Goal: Obtain resource: Download file/media

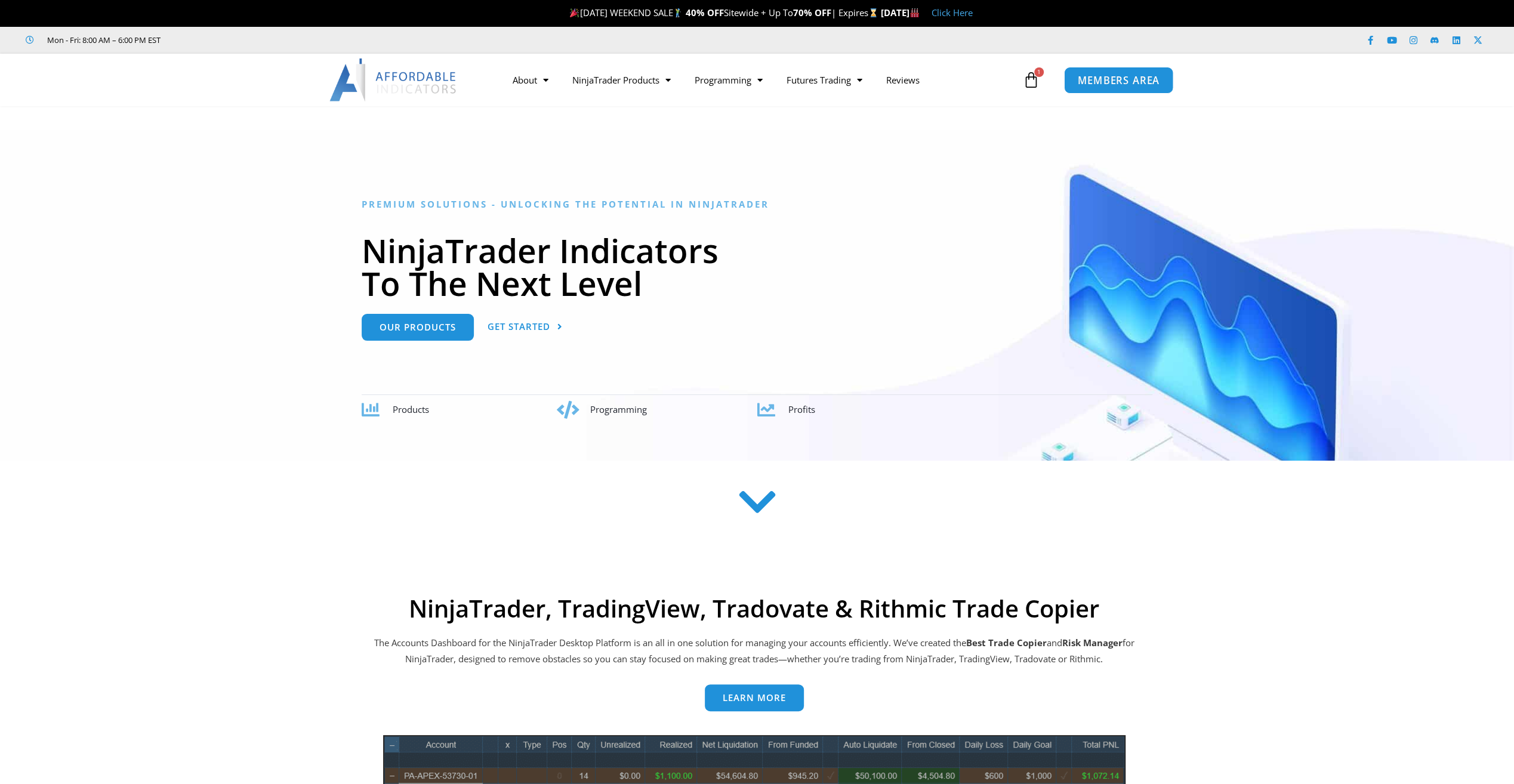
click at [1132, 72] on link "MEMBERS AREA" at bounding box center [1119, 79] width 109 height 27
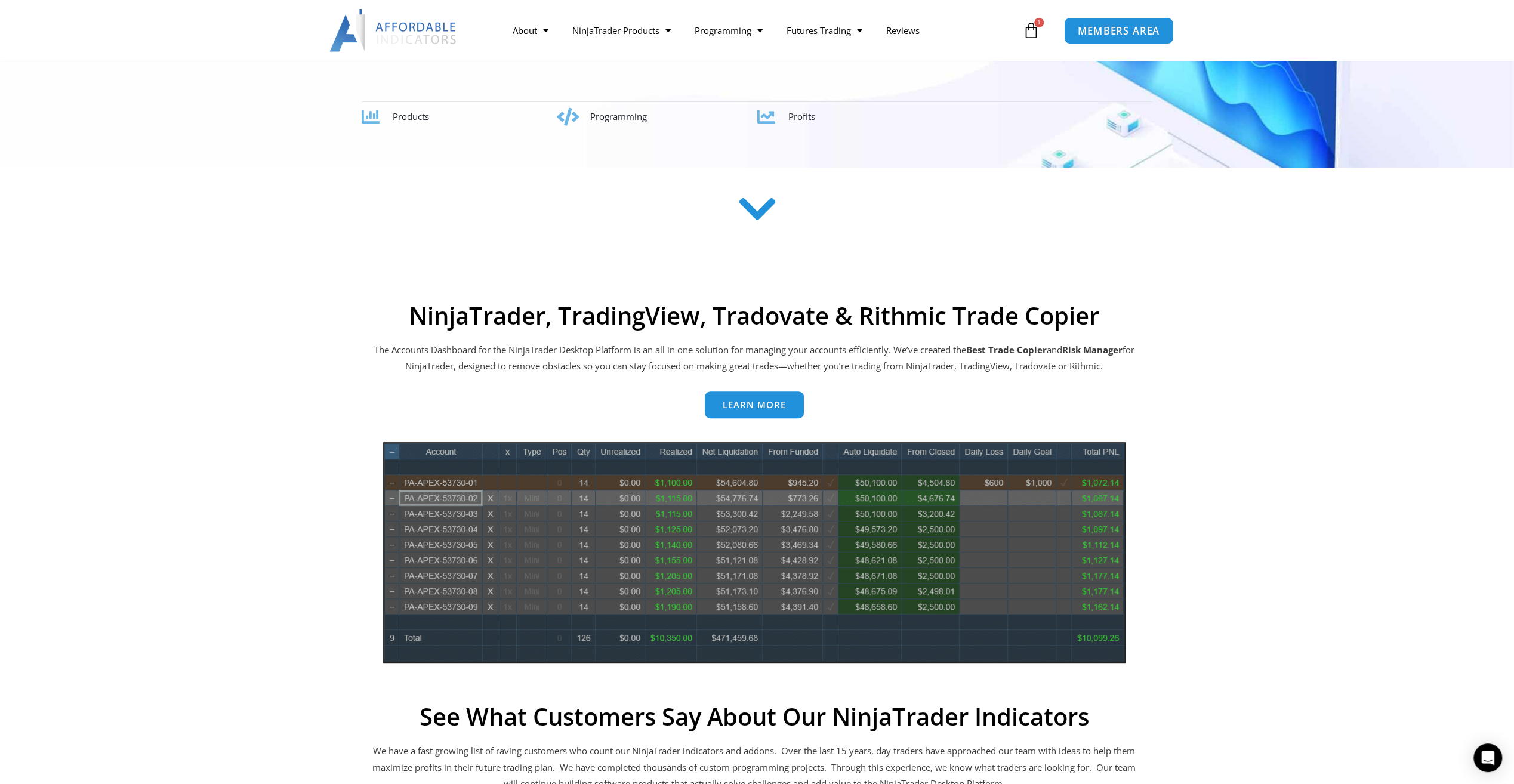
scroll to position [298, 0]
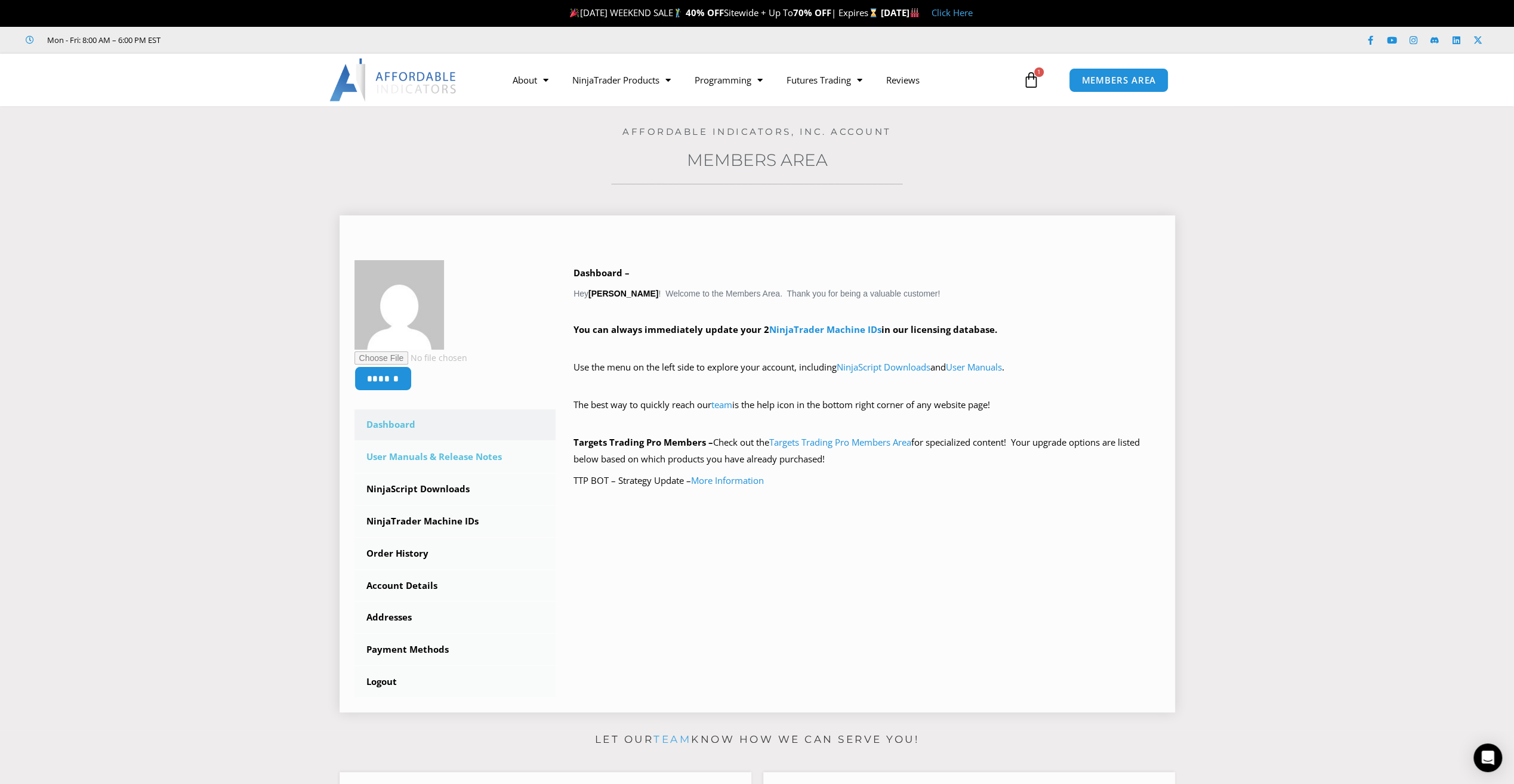
click at [452, 463] on link "User Manuals & Release Notes" at bounding box center [455, 457] width 201 height 31
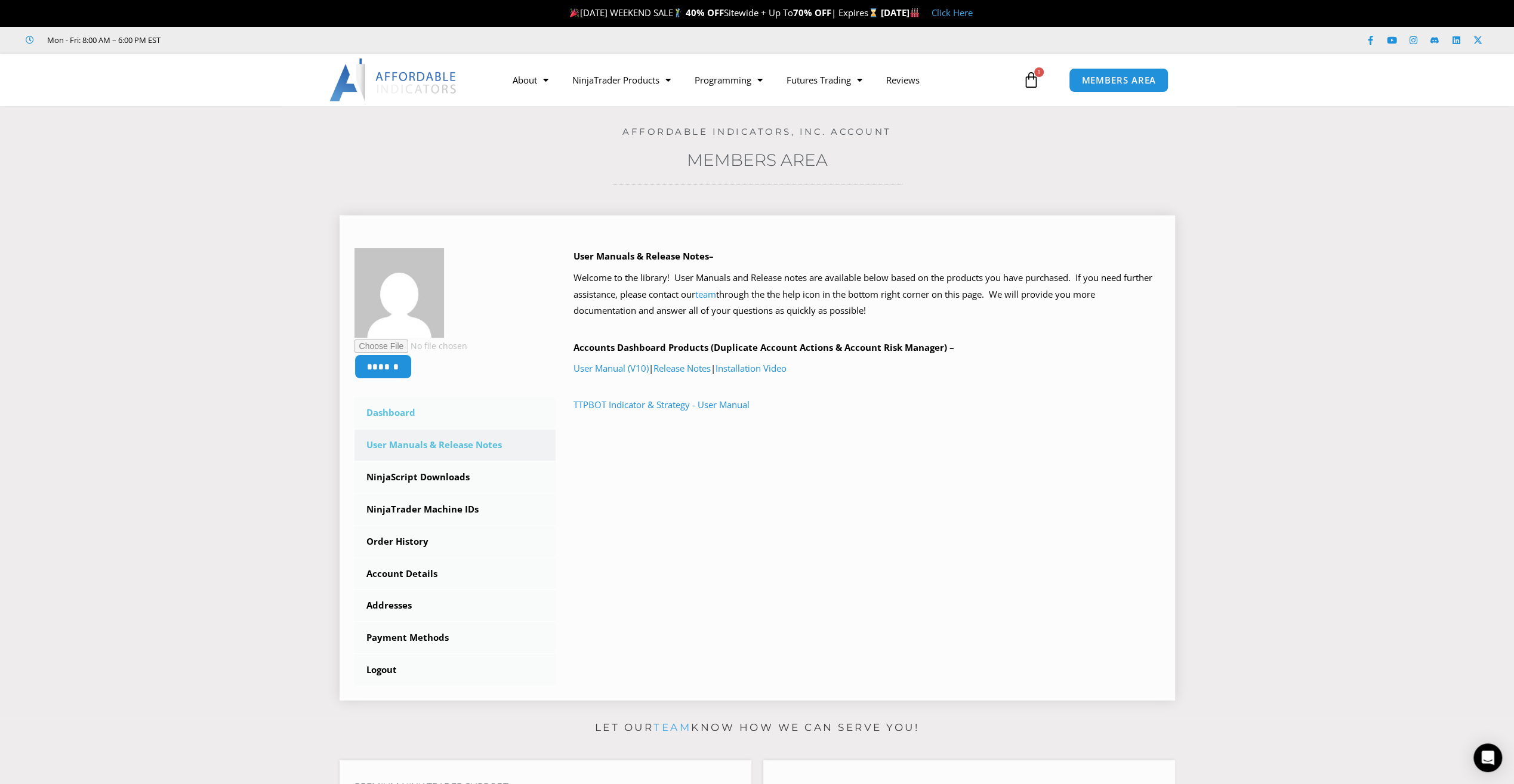
click at [383, 408] on link "Dashboard" at bounding box center [455, 413] width 201 height 31
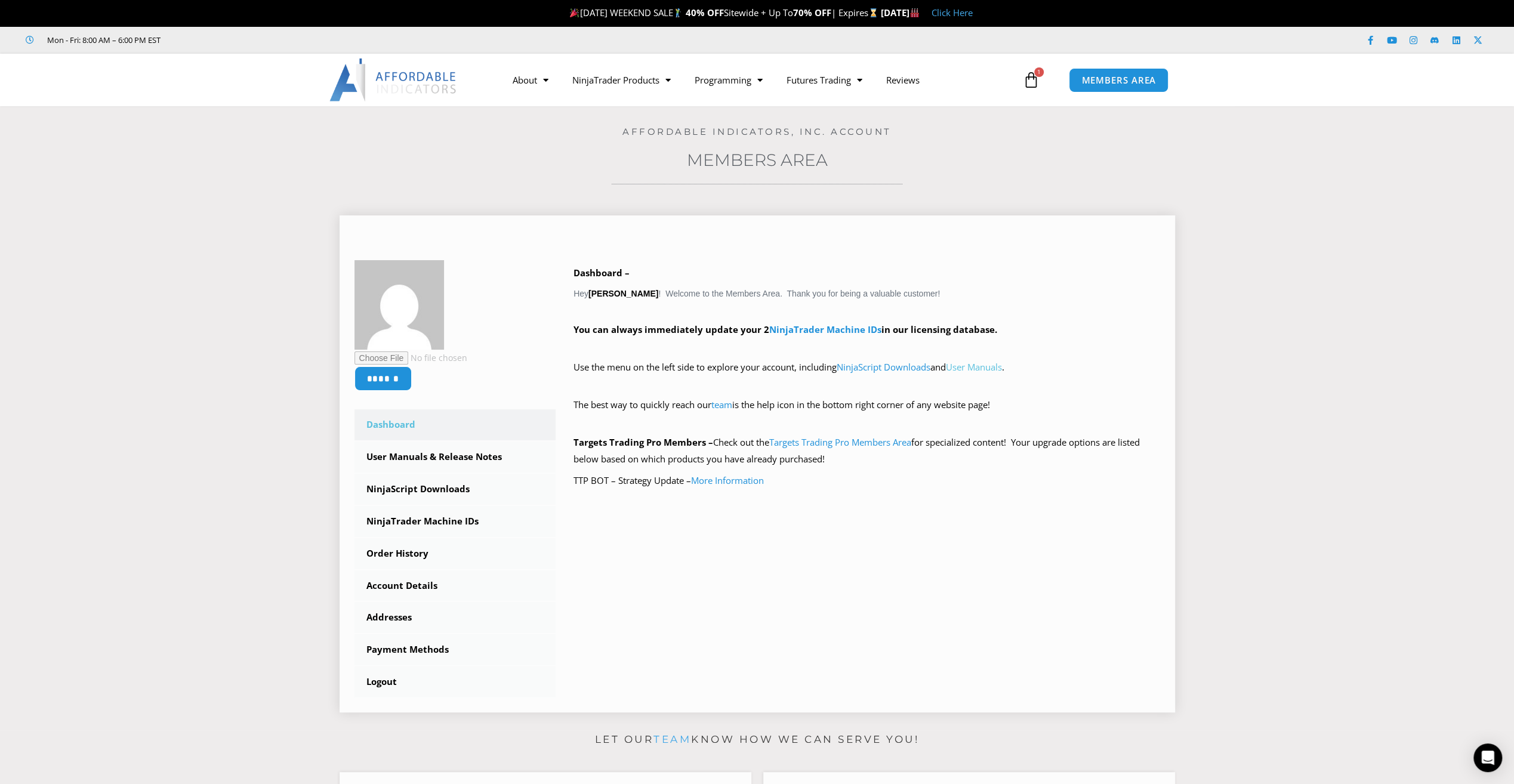
click at [977, 361] on link "User Manuals" at bounding box center [974, 367] width 56 height 12
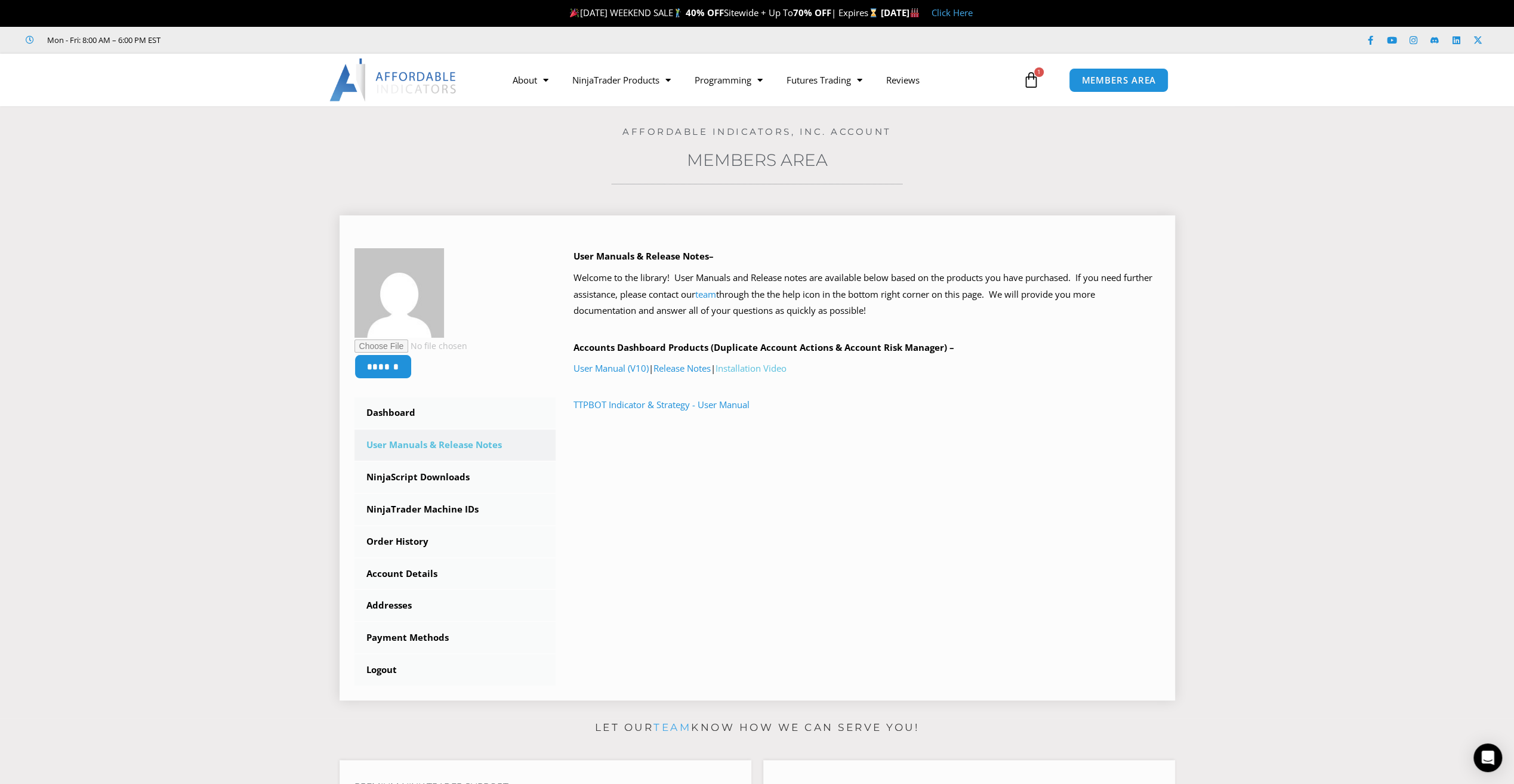
click at [787, 370] on link "Installation Video" at bounding box center [751, 368] width 71 height 12
click at [601, 370] on link "User Manual (V10)" at bounding box center [611, 368] width 75 height 12
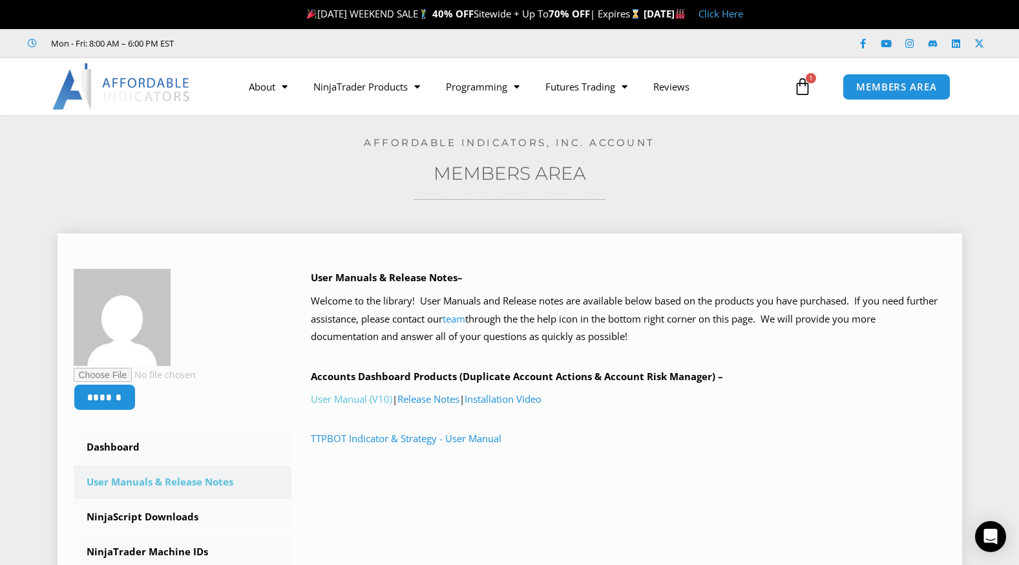
click at [361, 397] on link "User Manual (V10)" at bounding box center [351, 398] width 81 height 13
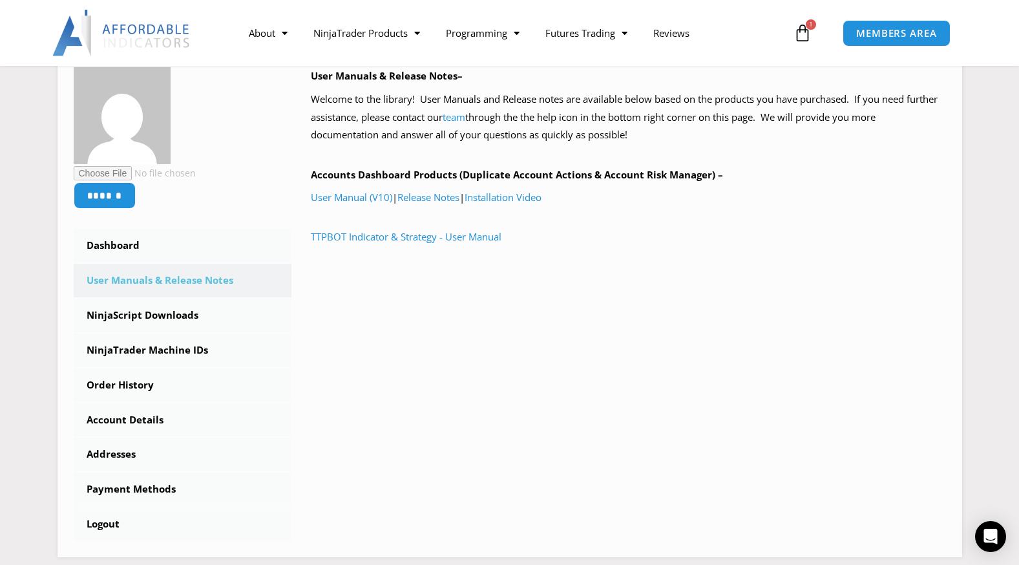
scroll to position [194, 0]
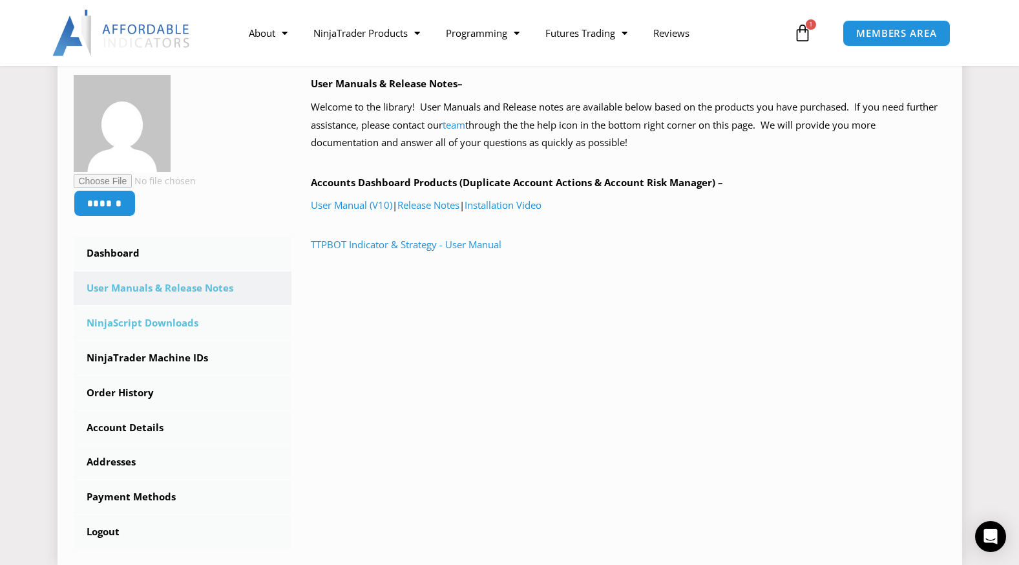
click at [119, 322] on link "NinjaScript Downloads" at bounding box center [183, 323] width 218 height 34
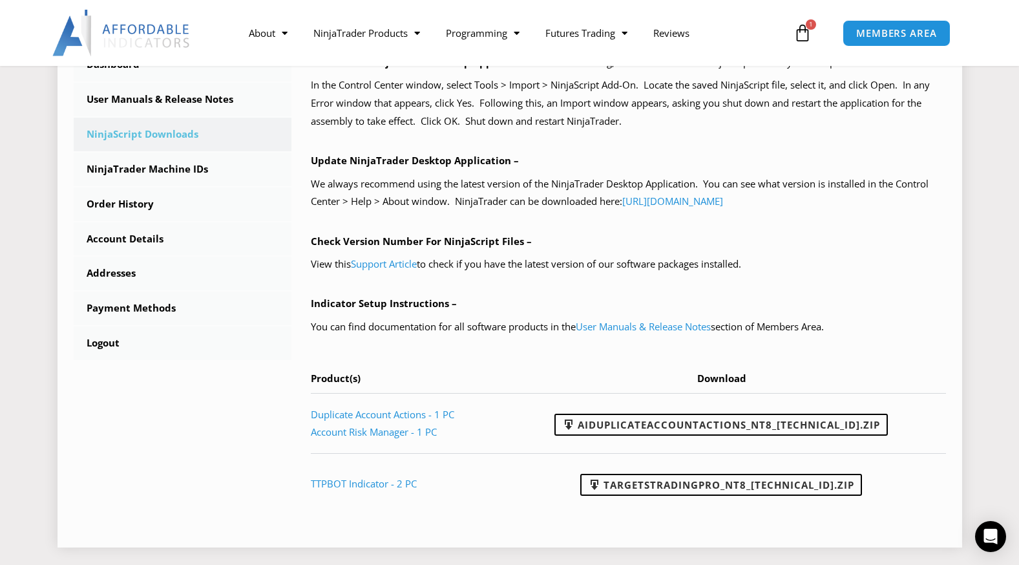
scroll to position [388, 0]
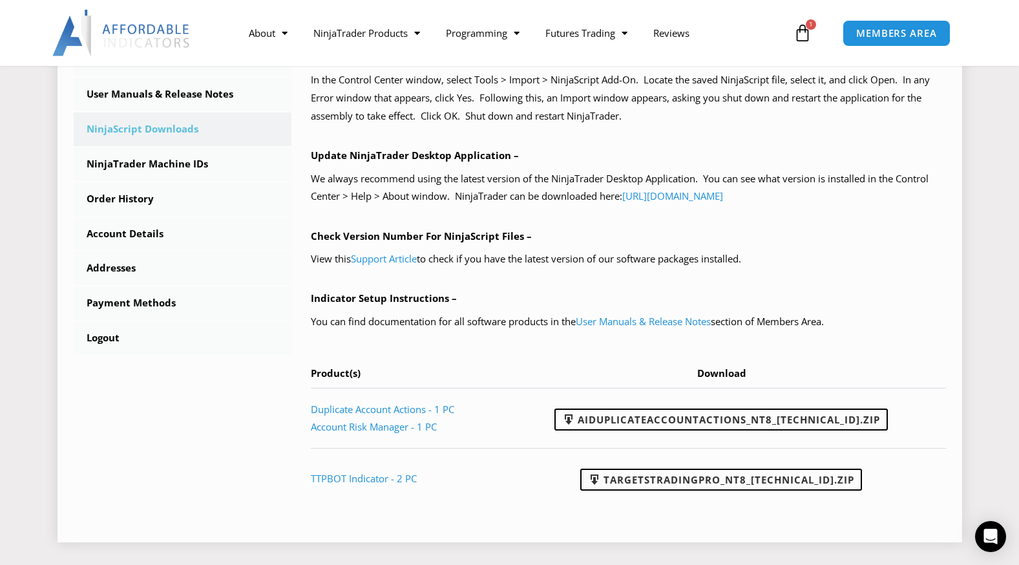
click at [909, 309] on div "NinjaScript Download & Installation – Please read everything for a complete und…" at bounding box center [628, 194] width 635 height 627
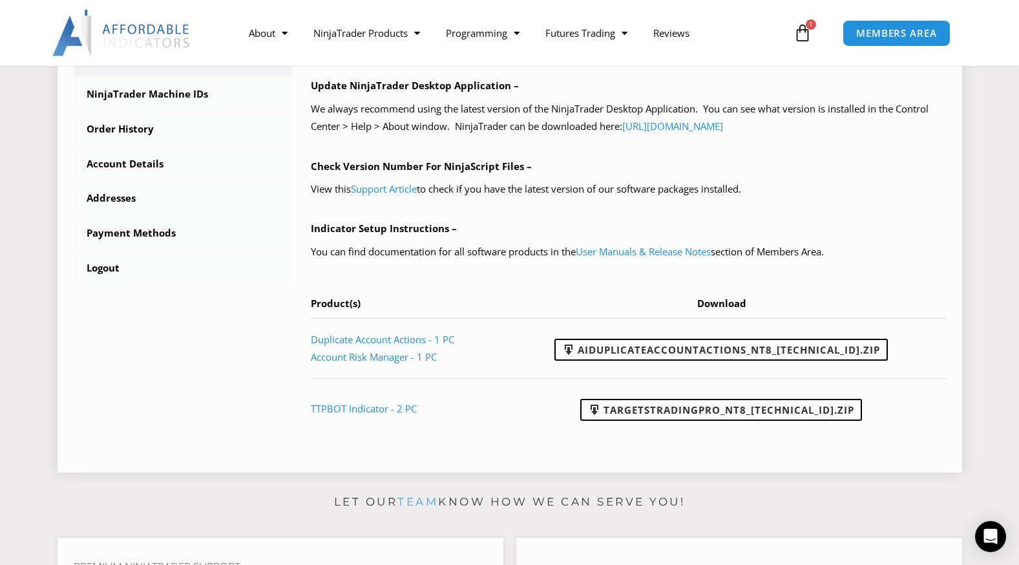
scroll to position [646, 0]
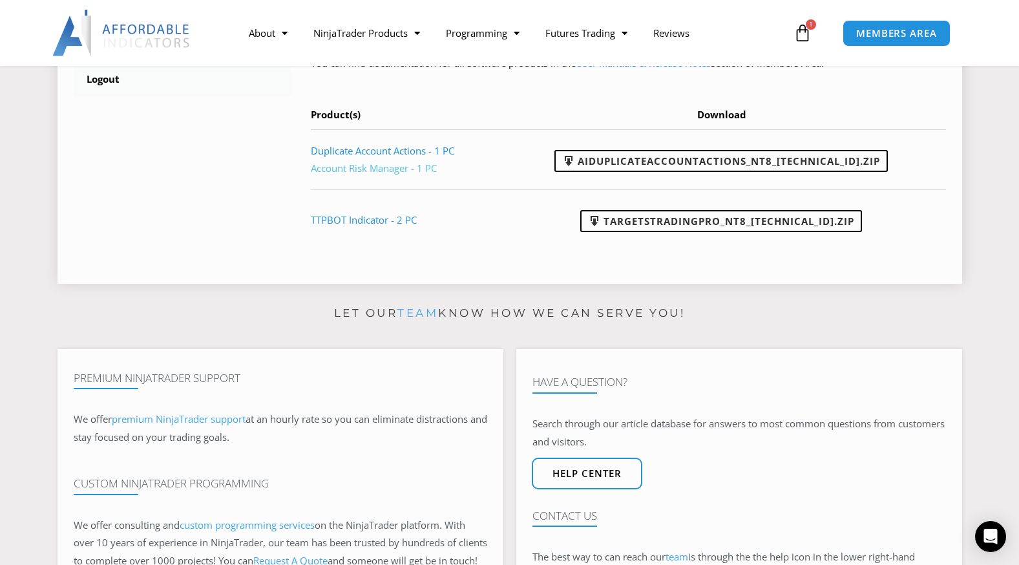
click at [372, 166] on link "Account Risk Manager - 1 PC" at bounding box center [374, 168] width 126 height 13
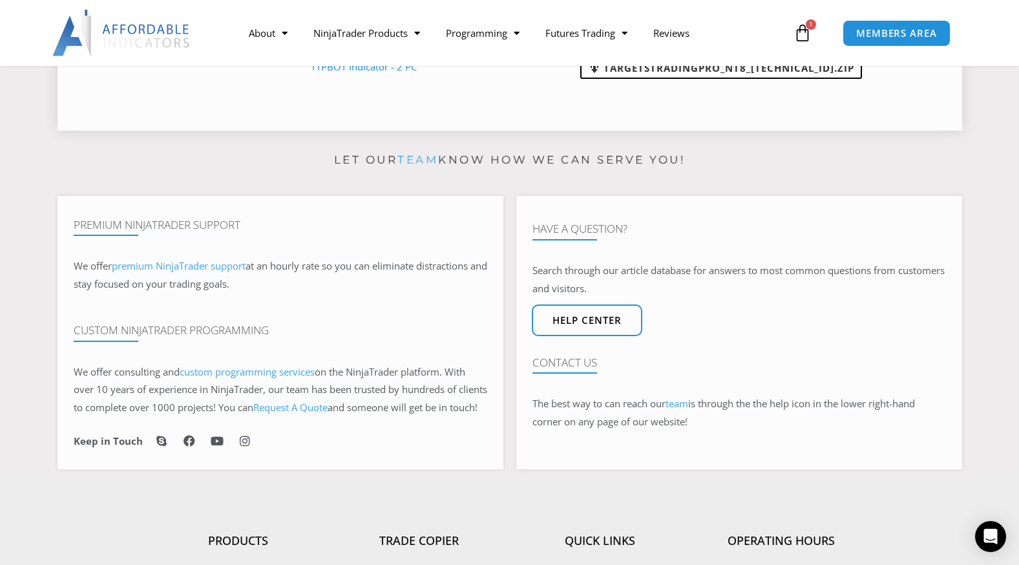
scroll to position [840, 0]
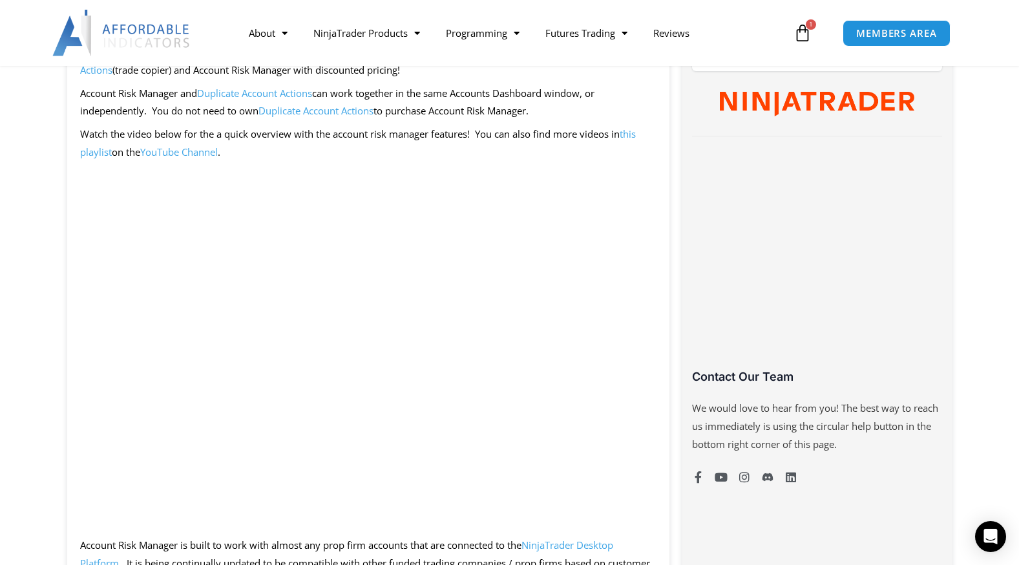
scroll to position [643, 0]
